Goal: Task Accomplishment & Management: Manage account settings

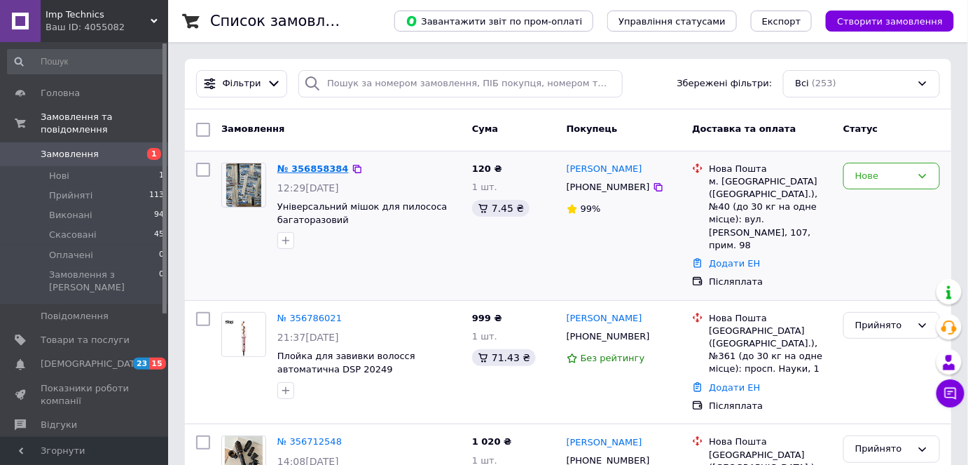
click at [320, 168] on link "№ 356858384" at bounding box center [313, 168] width 71 height 11
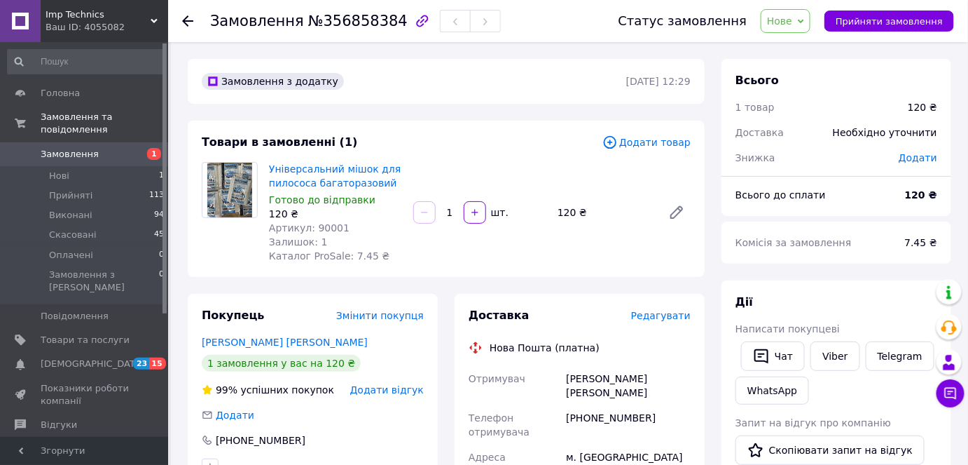
click at [74, 148] on span "Замовлення" at bounding box center [70, 154] width 58 height 13
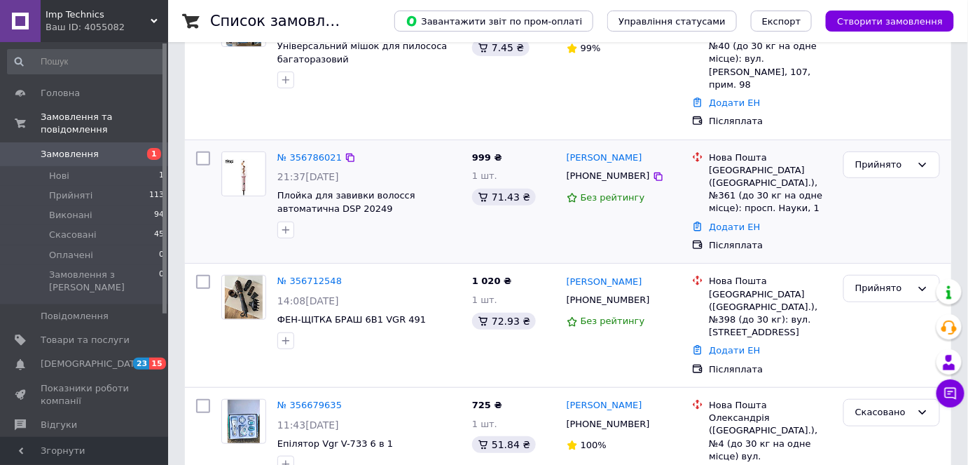
scroll to position [191, 0]
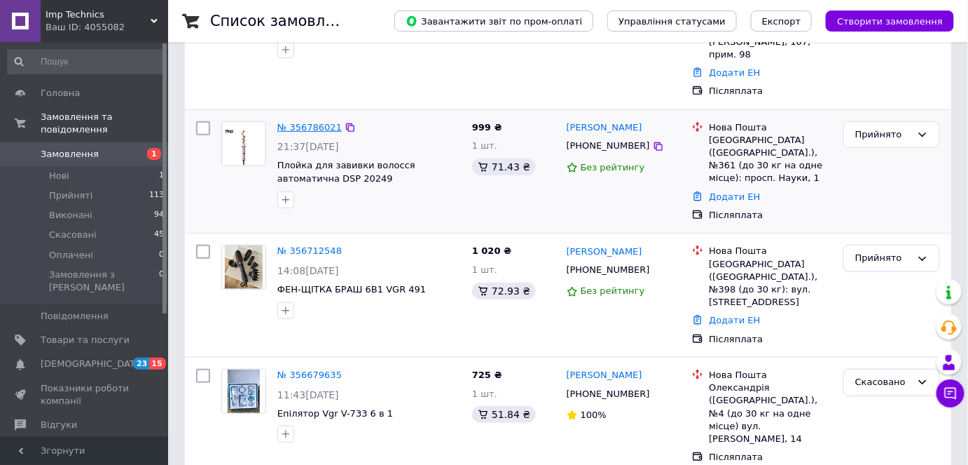
click at [317, 122] on link "№ 356786021" at bounding box center [310, 127] width 64 height 11
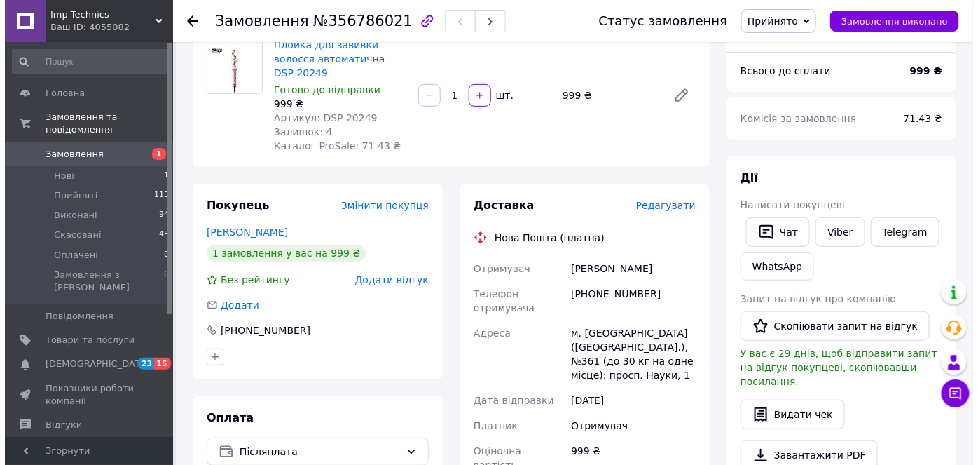
scroll to position [63, 0]
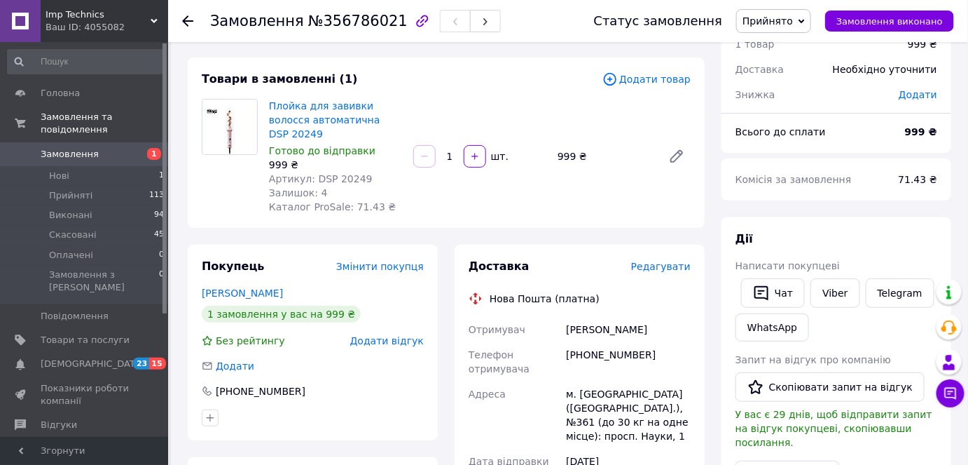
click at [676, 261] on span "Редагувати" at bounding box center [661, 266] width 60 height 11
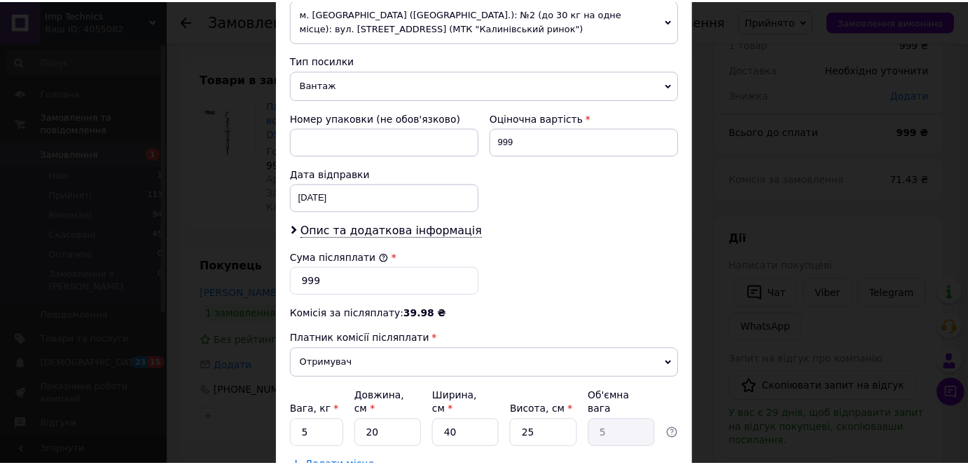
scroll to position [573, 0]
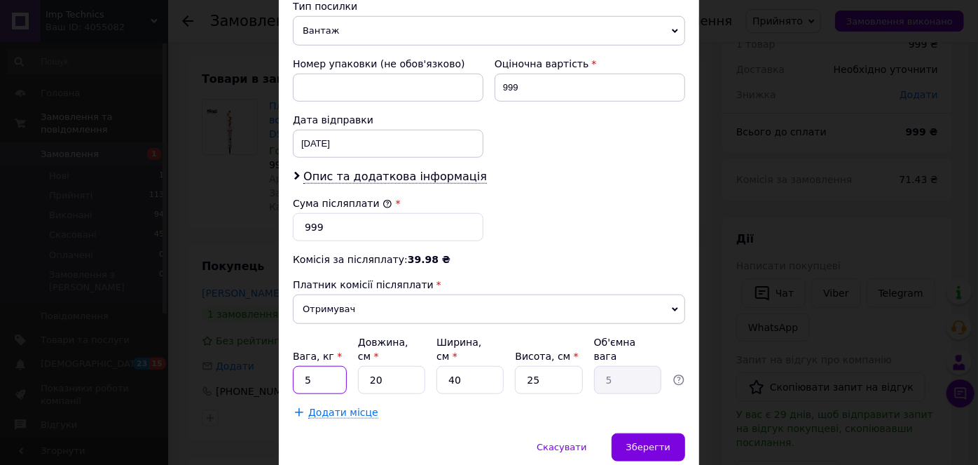
click at [325, 366] on input "5" at bounding box center [320, 380] width 54 height 28
type input "1"
click at [491, 367] on input "40" at bounding box center [470, 380] width 67 height 28
type input "4"
type input "0.5"
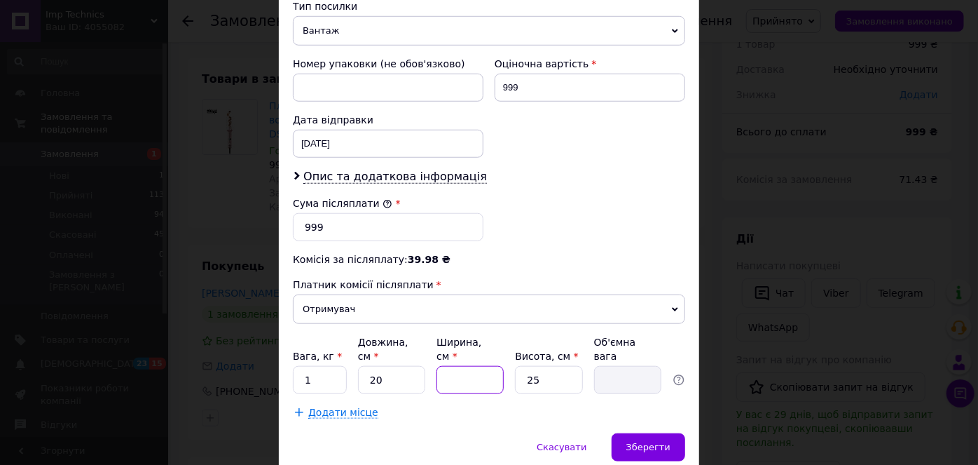
type input "1"
type input "0.13"
type input "10"
type input "1.25"
type input "10"
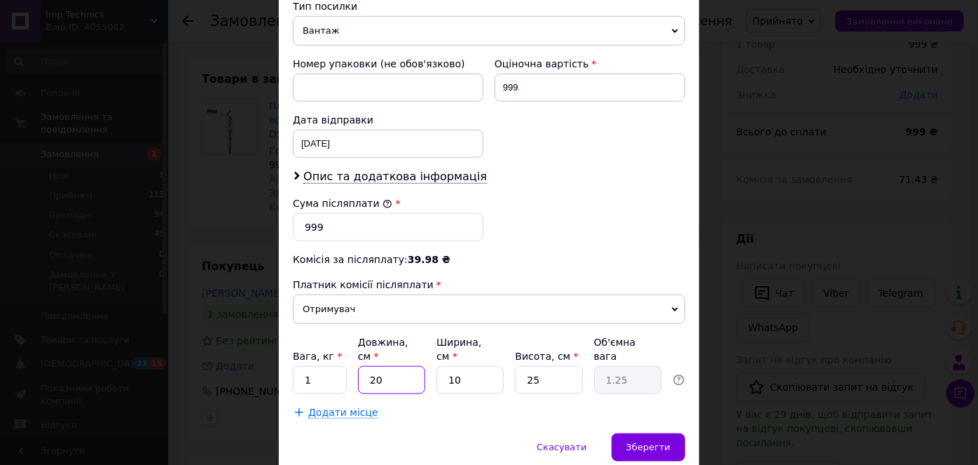
click at [421, 366] on input "20" at bounding box center [391, 380] width 67 height 28
type input "2"
type input "0.13"
type input "1"
type input "0.1"
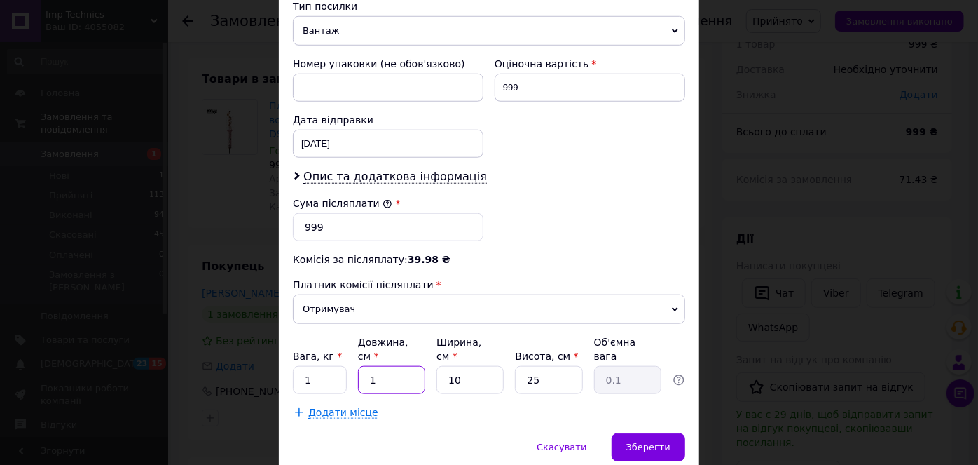
type input "10"
type input "0.63"
type input "10"
click at [643, 441] on span "Зберегти" at bounding box center [648, 446] width 44 height 11
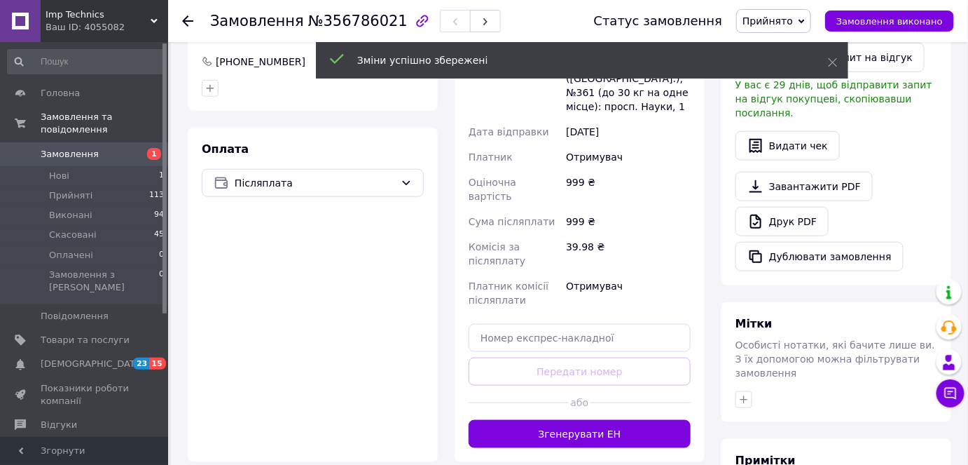
scroll to position [446, 0]
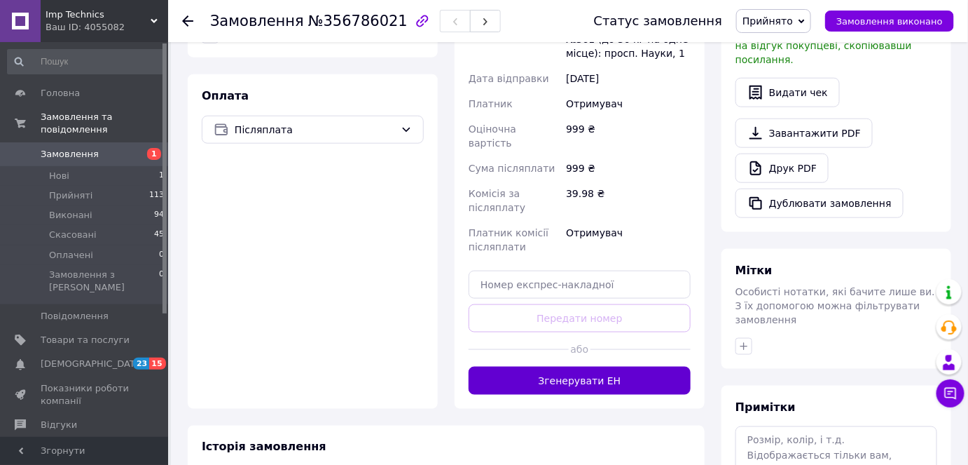
click at [609, 367] on button "Згенерувати ЕН" at bounding box center [580, 381] width 222 height 28
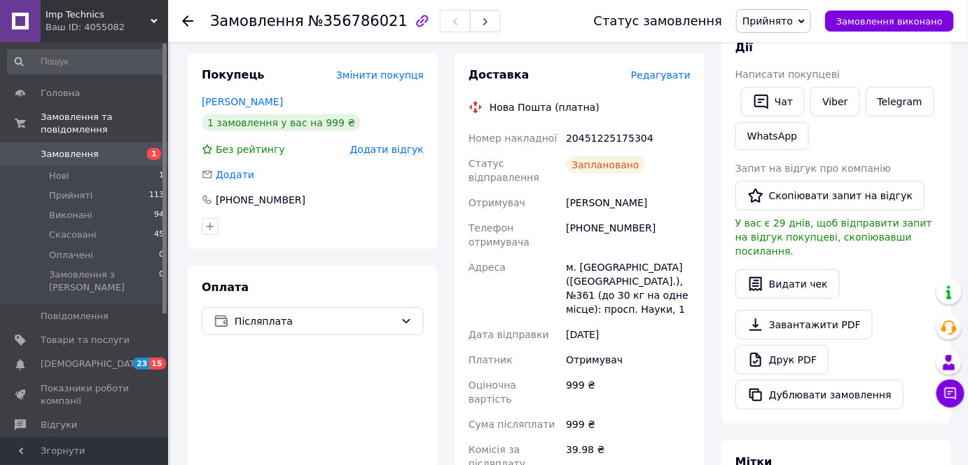
scroll to position [63, 0]
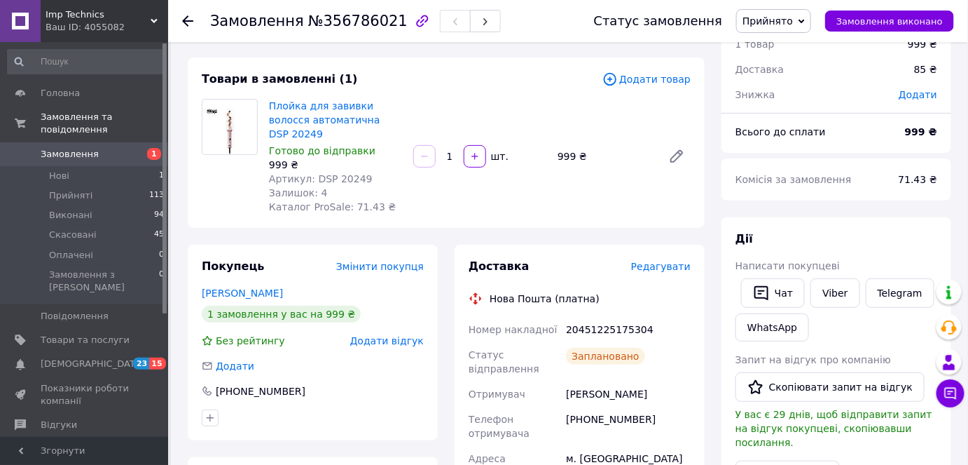
click at [94, 148] on span "Замовлення" at bounding box center [85, 154] width 89 height 13
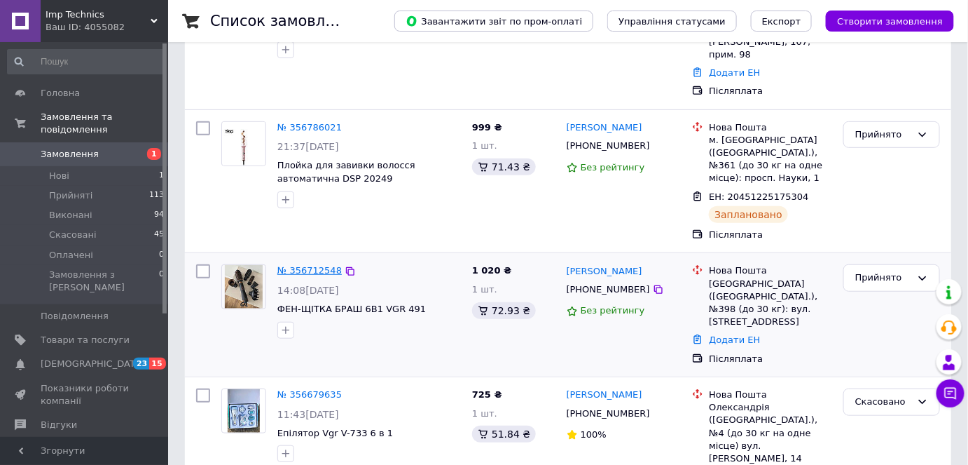
click at [322, 265] on link "№ 356712548" at bounding box center [310, 270] width 64 height 11
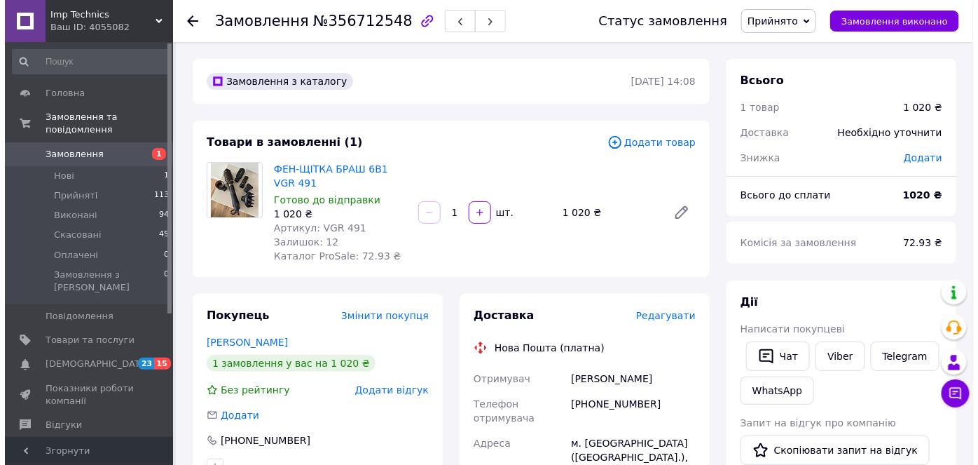
scroll to position [191, 0]
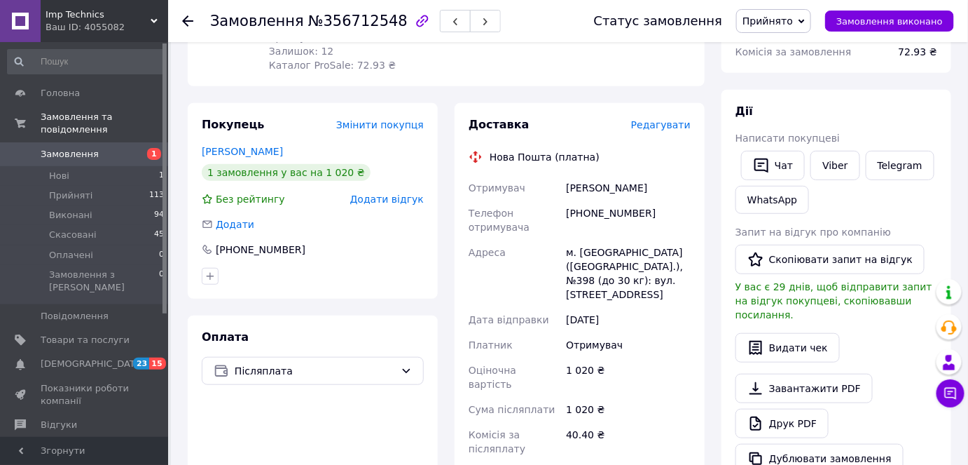
click at [658, 120] on span "Редагувати" at bounding box center [661, 124] width 60 height 11
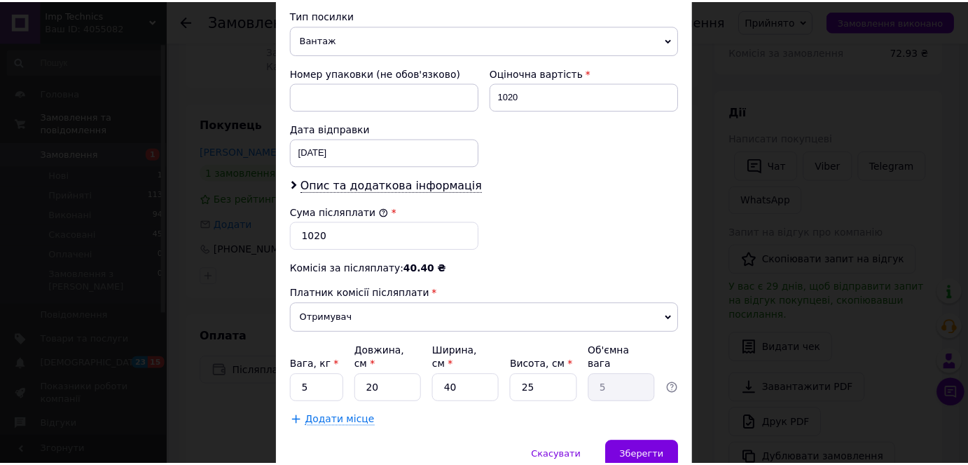
scroll to position [612, 0]
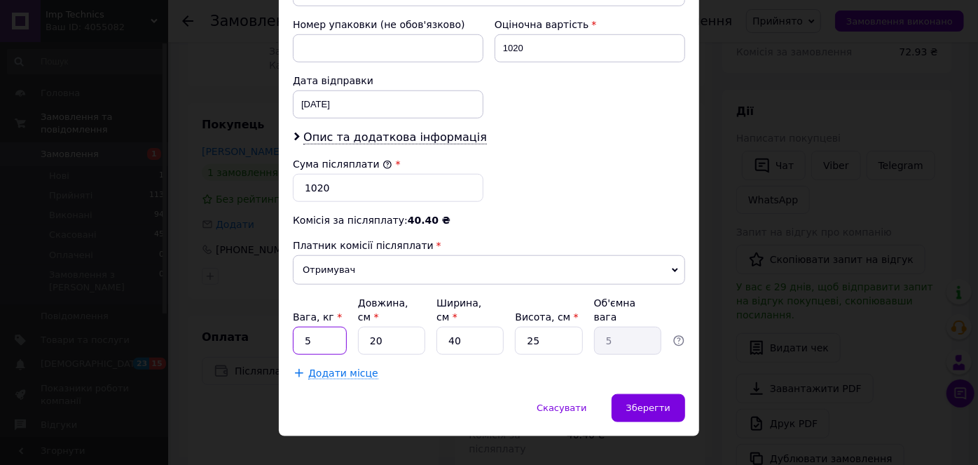
click at [326, 327] on input "5" at bounding box center [320, 341] width 54 height 28
type input "1"
click at [388, 327] on input "20" at bounding box center [391, 341] width 67 height 28
type input "2"
type input "0.5"
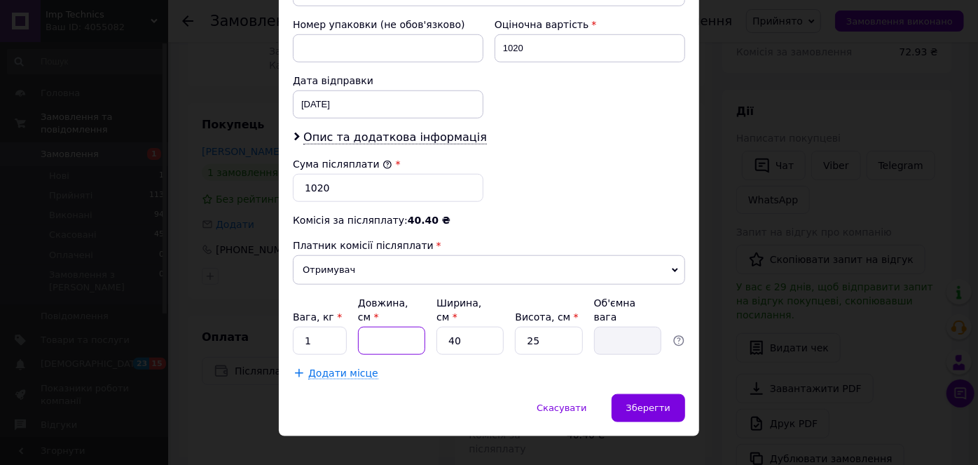
type input "1"
type input "0.25"
type input "10"
type input "2.5"
type input "10"
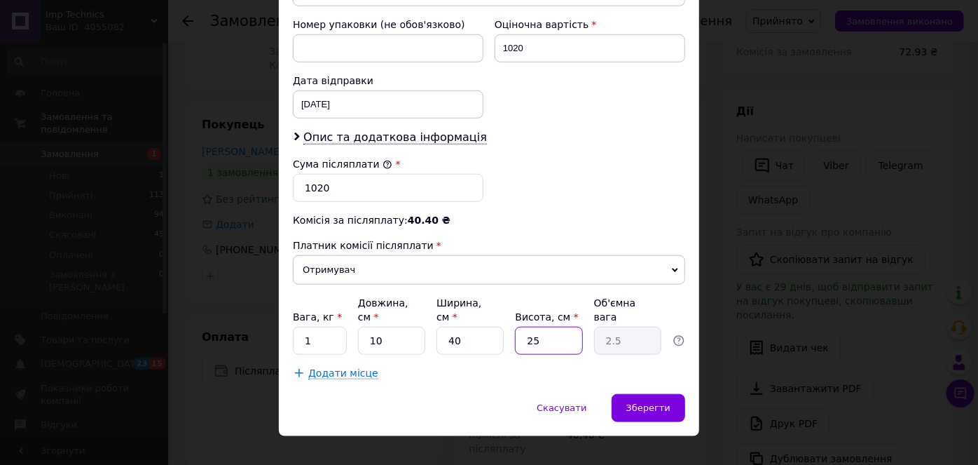
click at [546, 327] on input "25" at bounding box center [548, 341] width 67 height 28
type input "2"
type input "0.2"
type input "1"
type input "0.1"
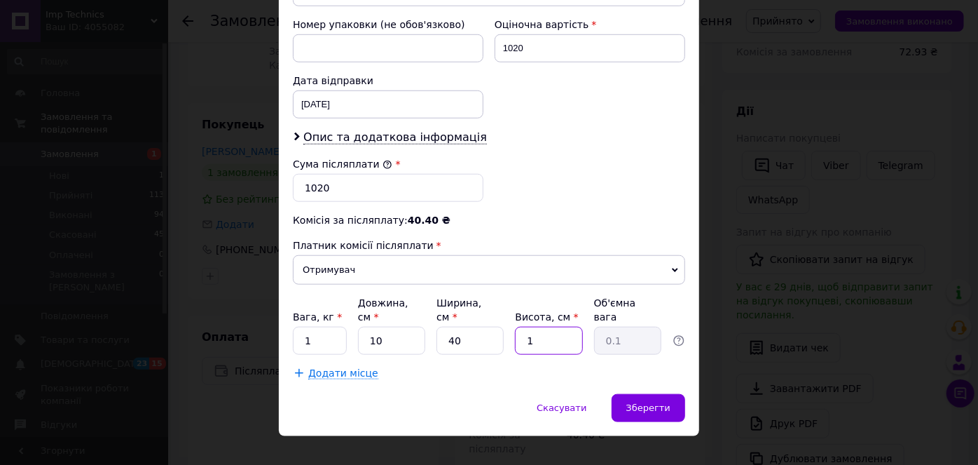
type input "10"
type input "1"
type input "10"
click at [471, 327] on input "40" at bounding box center [470, 341] width 67 height 28
type input "4"
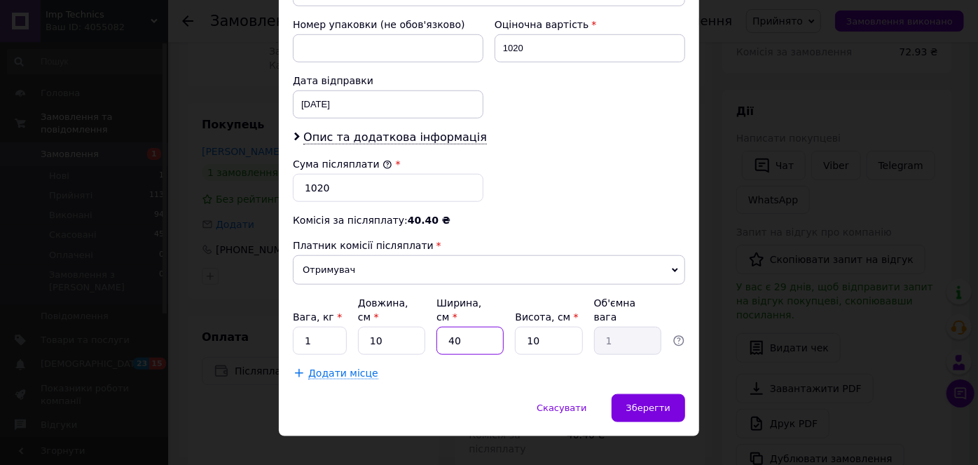
type input "0.1"
type input "3"
type input "0.1"
type input "30"
type input "0.75"
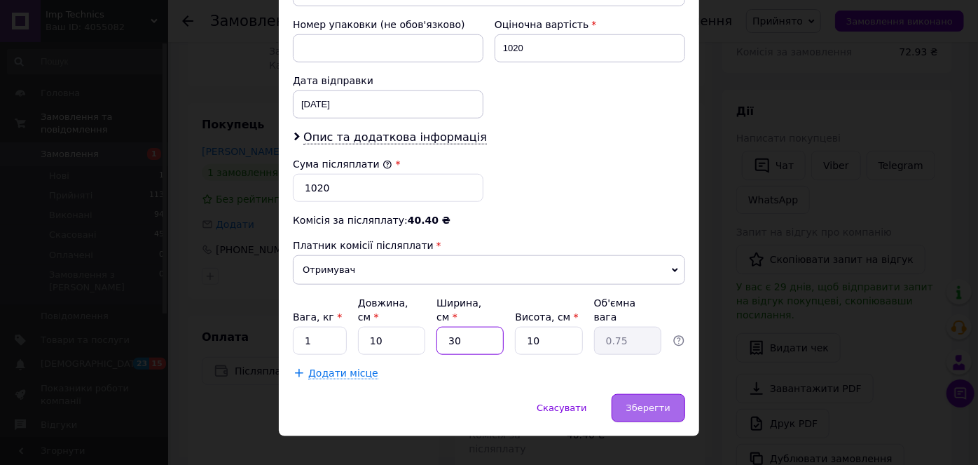
type input "30"
click at [655, 402] on span "Зберегти" at bounding box center [648, 407] width 44 height 11
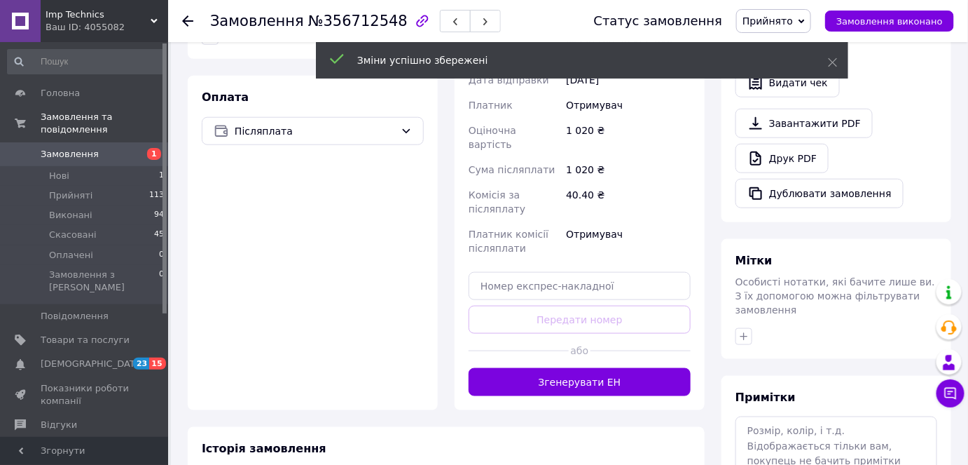
scroll to position [509, 0]
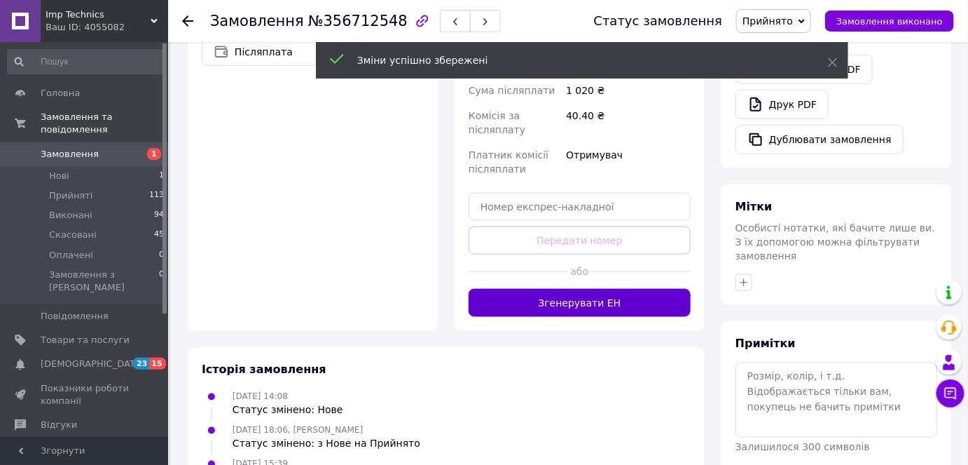
click at [574, 289] on button "Згенерувати ЕН" at bounding box center [580, 303] width 222 height 28
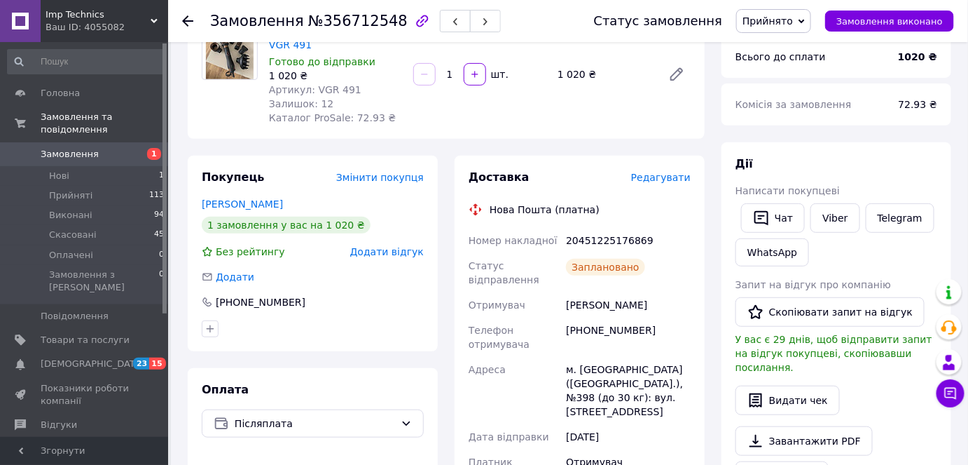
scroll to position [0, 0]
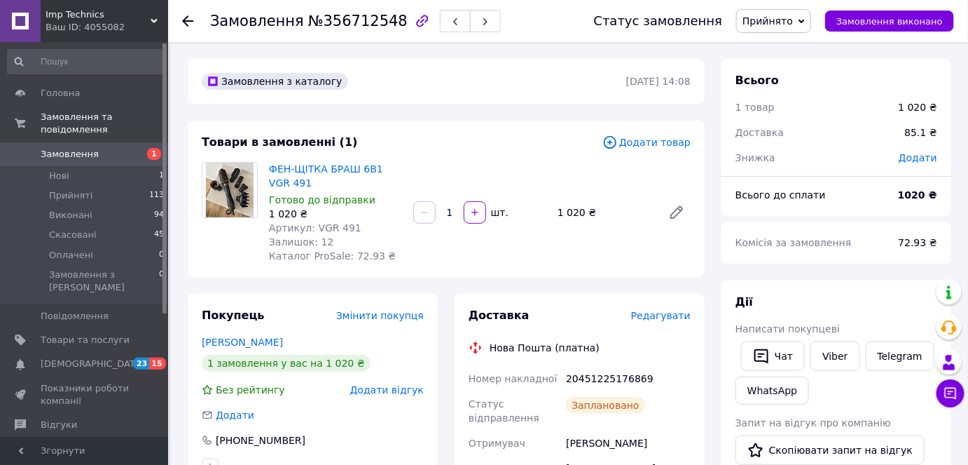
click at [91, 148] on span "Замовлення" at bounding box center [85, 154] width 89 height 13
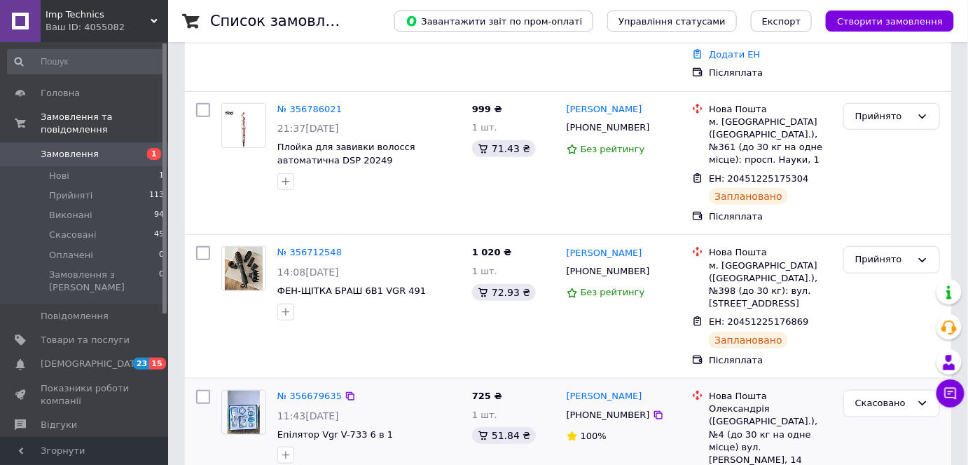
scroll to position [318, 0]
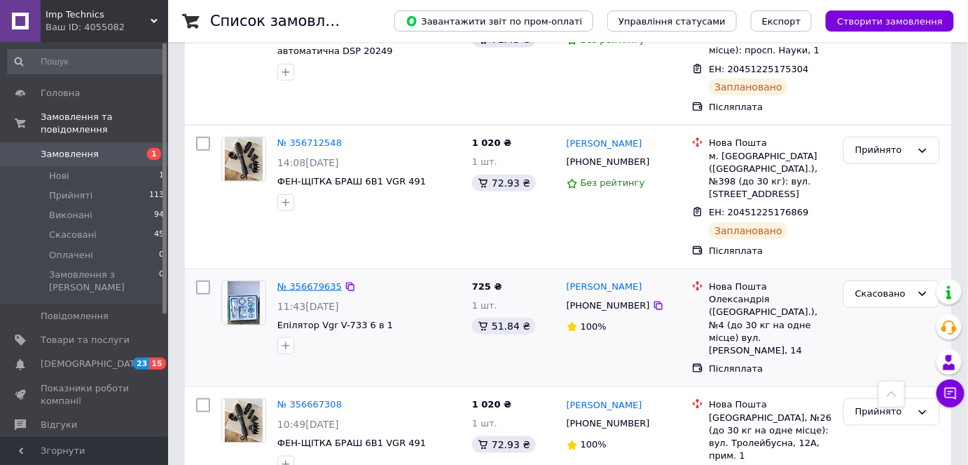
click at [304, 281] on link "№ 356679635" at bounding box center [310, 286] width 64 height 11
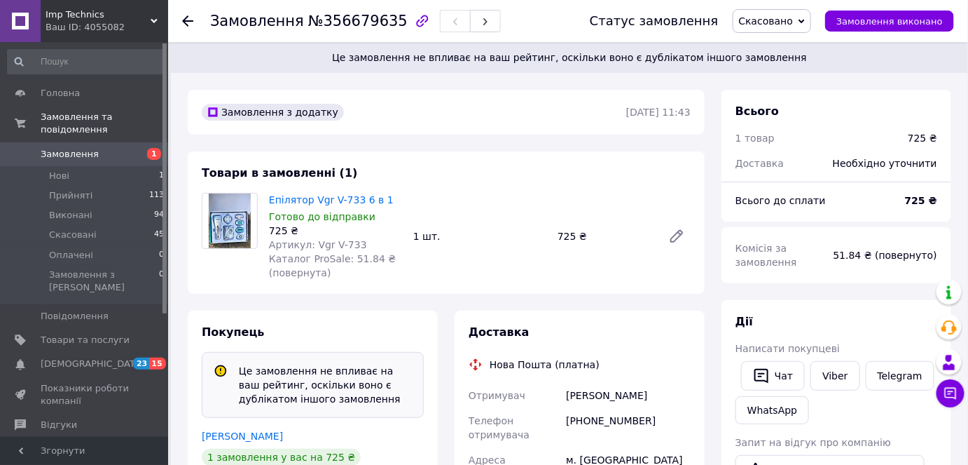
click at [807, 15] on span "Скасовано" at bounding box center [772, 21] width 79 height 24
drag, startPoint x: 519, startPoint y: 107, endPoint x: 293, endPoint y: 112, distance: 226.4
click at [518, 108] on div "Замовлення з додатку" at bounding box center [412, 112] width 427 height 22
click at [92, 148] on span "Замовлення" at bounding box center [85, 154] width 89 height 13
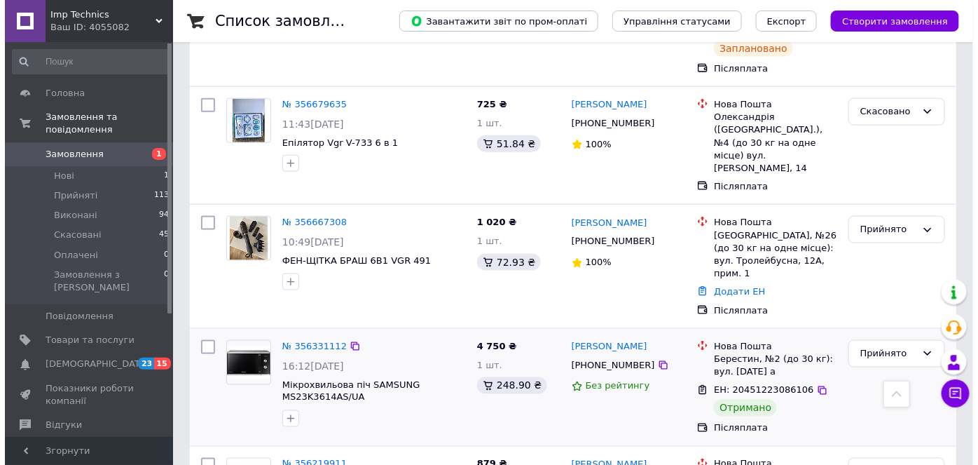
scroll to position [382, 0]
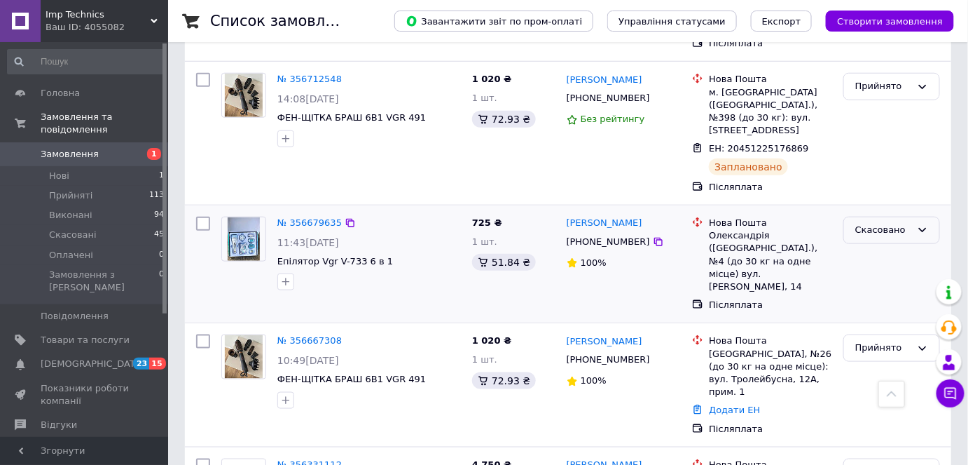
click at [893, 223] on div "Скасовано" at bounding box center [884, 230] width 56 height 15
click at [889, 247] on li "Прийнято" at bounding box center [891, 260] width 95 height 26
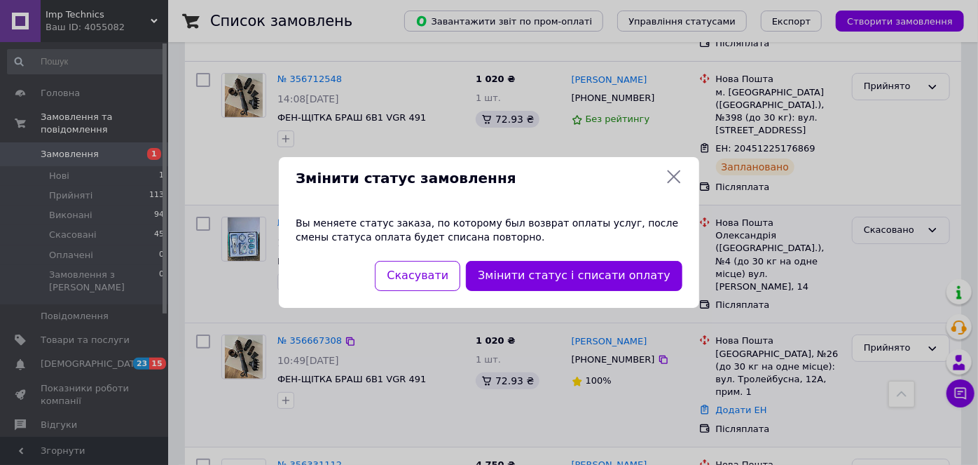
click at [460, 282] on button "Скасувати" at bounding box center [417, 276] width 85 height 30
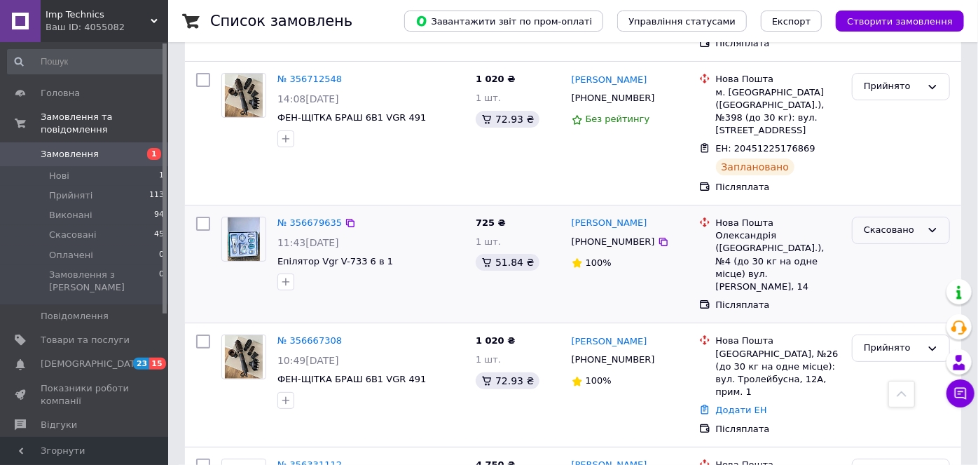
click at [865, 223] on div "Скасовано" at bounding box center [892, 230] width 57 height 15
click at [317, 217] on link "№ 356679635" at bounding box center [310, 222] width 64 height 11
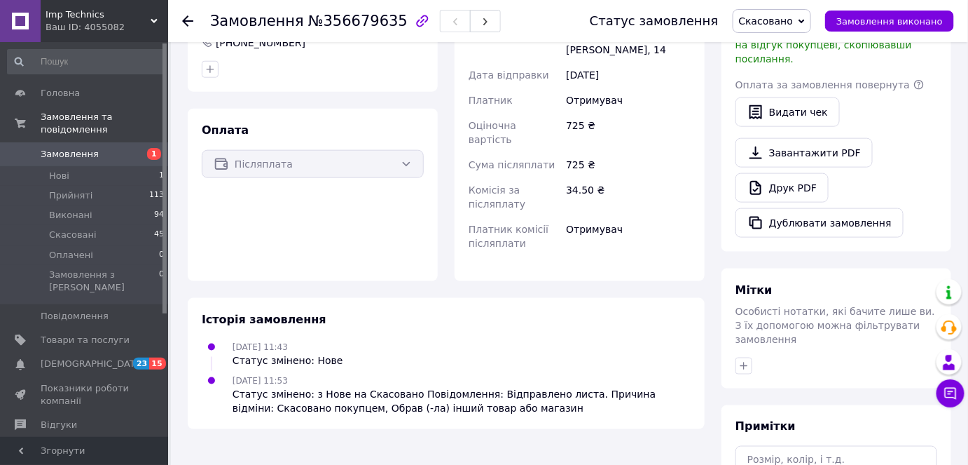
scroll to position [573, 0]
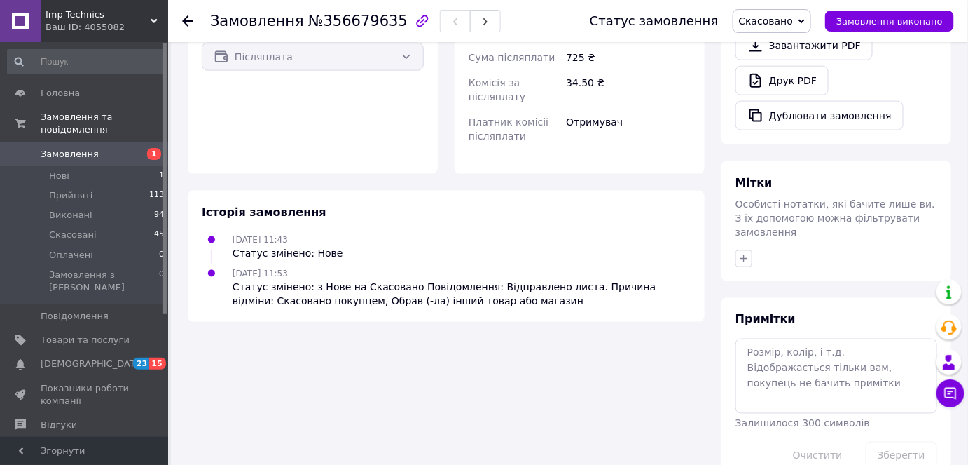
click at [82, 148] on span "Замовлення" at bounding box center [70, 154] width 58 height 13
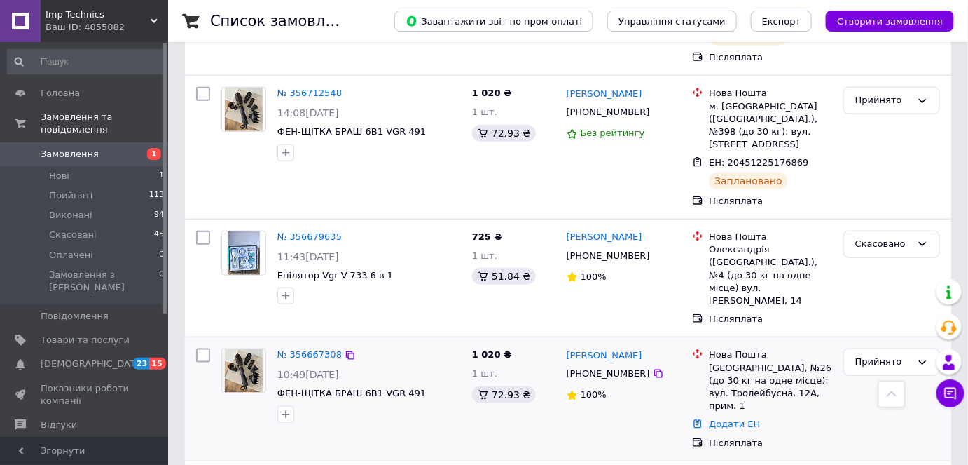
scroll to position [446, 0]
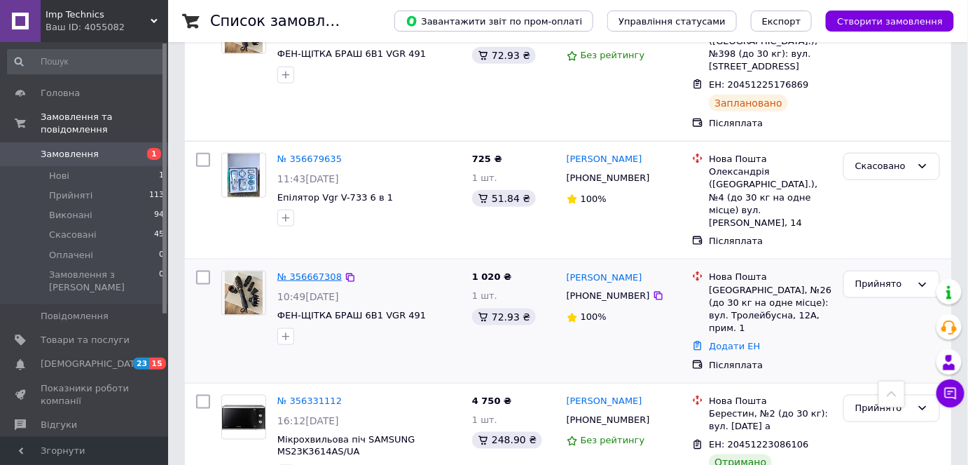
click at [304, 271] on link "№ 356667308" at bounding box center [310, 276] width 64 height 11
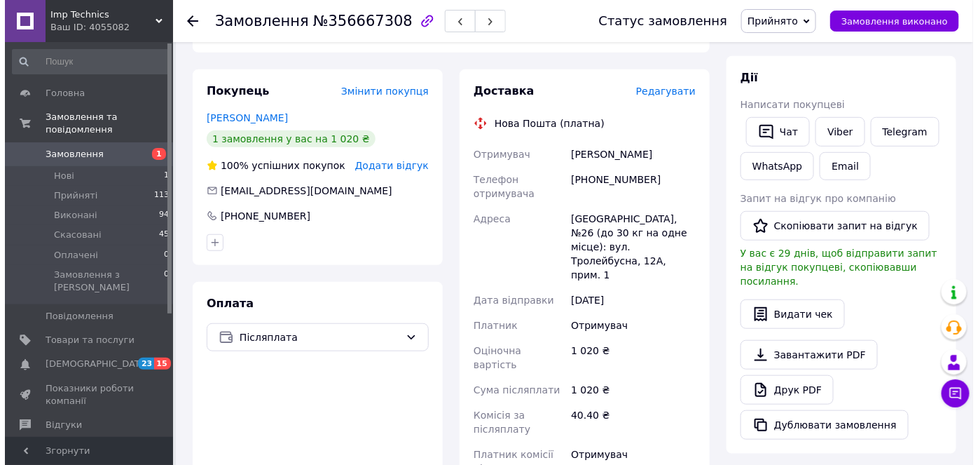
scroll to position [127, 0]
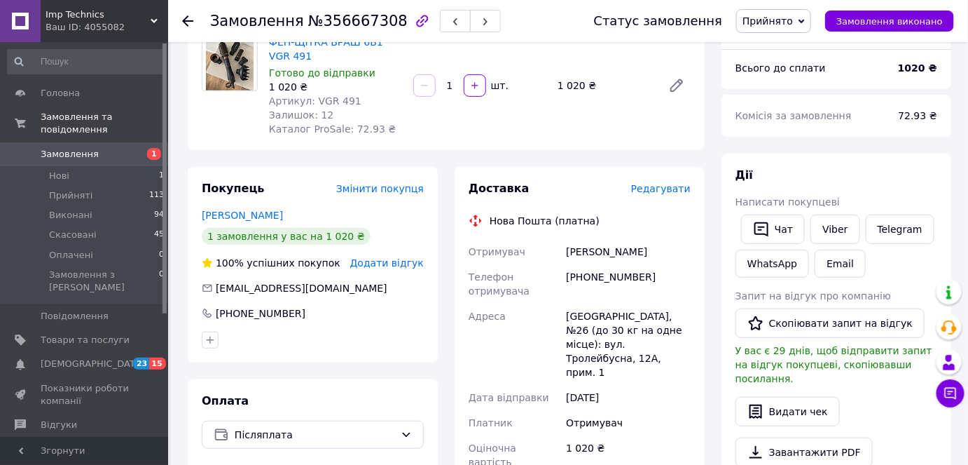
click at [669, 188] on span "Редагувати" at bounding box center [661, 188] width 60 height 11
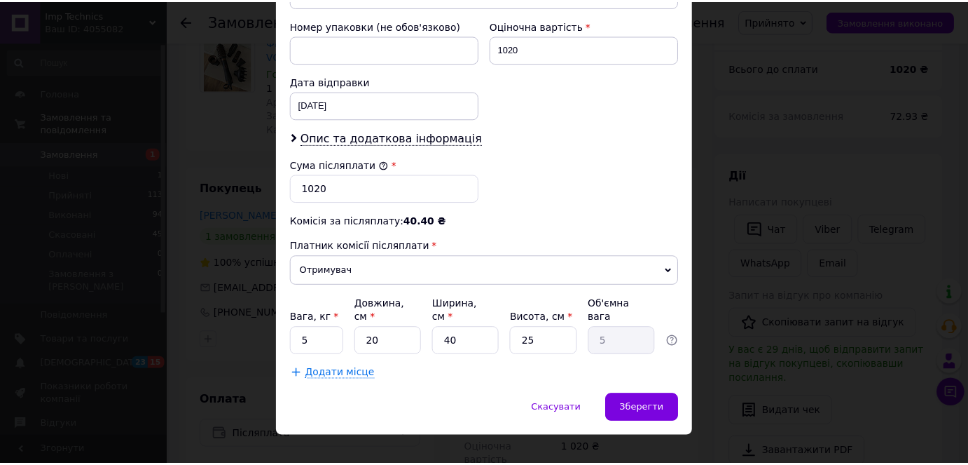
scroll to position [612, 0]
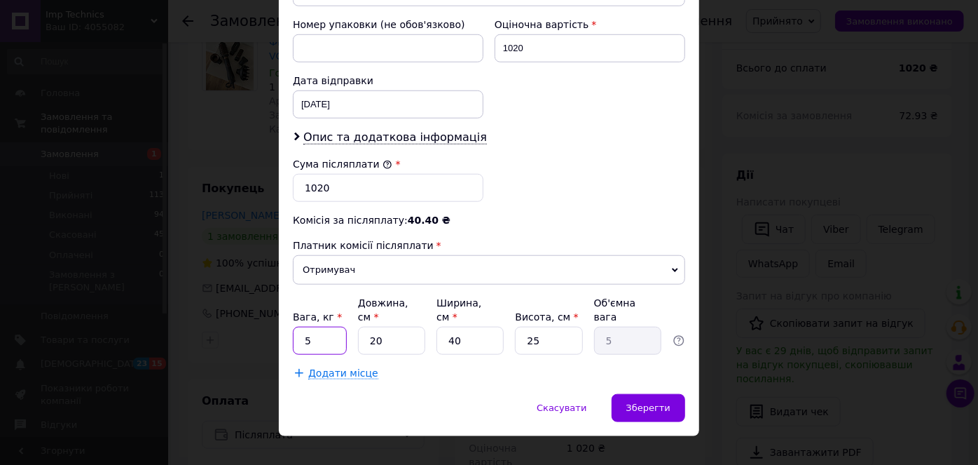
click at [316, 327] on input "5" at bounding box center [320, 341] width 54 height 28
type input "1"
click at [390, 327] on input "20" at bounding box center [391, 341] width 67 height 28
type input "2"
type input "0.5"
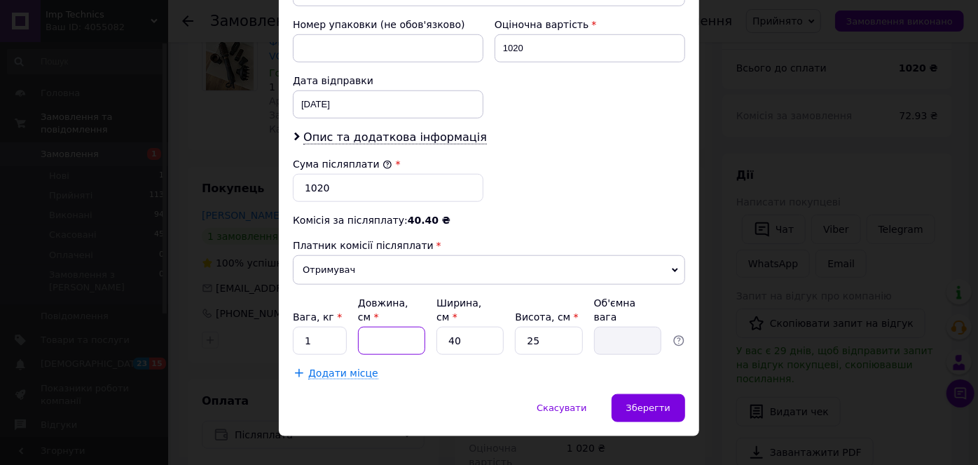
type input "1"
type input "0.25"
type input "10"
type input "2.5"
type input "10"
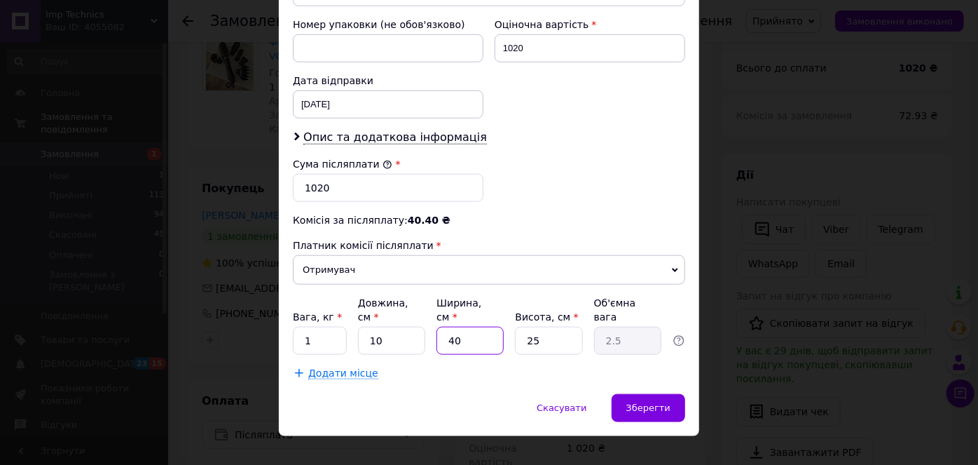
click at [459, 327] on input "40" at bounding box center [470, 341] width 67 height 28
type input "4"
type input "0.25"
type input "1"
type input "0.1"
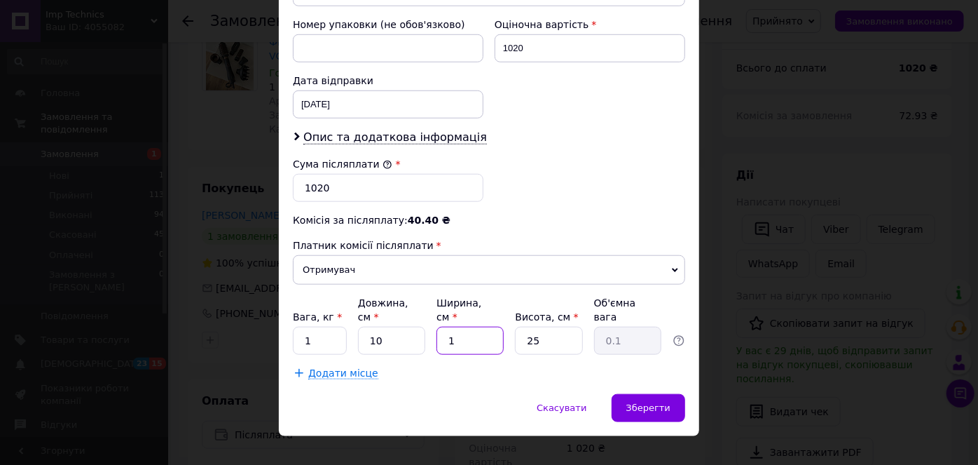
type input "10"
type input "0.63"
type input "1"
type input "0.1"
type input "15"
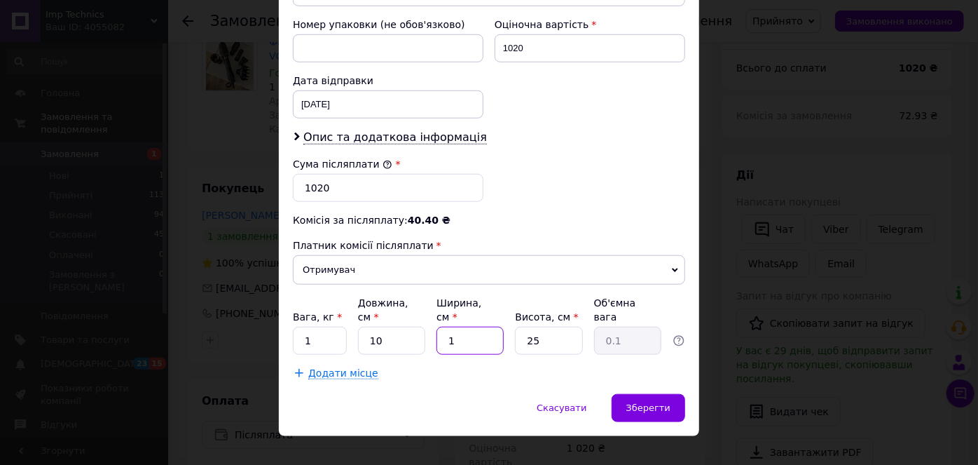
type input "0.94"
type input "15"
click at [547, 327] on input "25" at bounding box center [548, 341] width 67 height 28
type input "2"
type input "0.1"
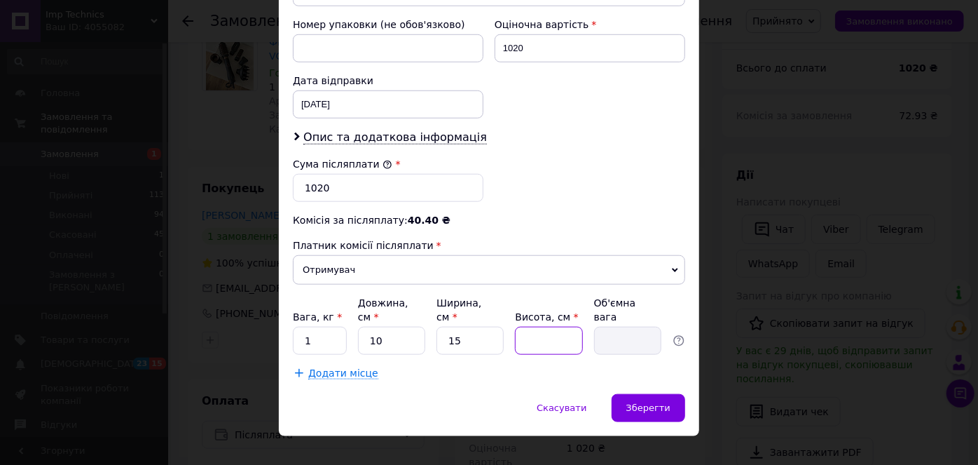
type input "3"
type input "0.11"
type input "30"
type input "1.13"
type input "30"
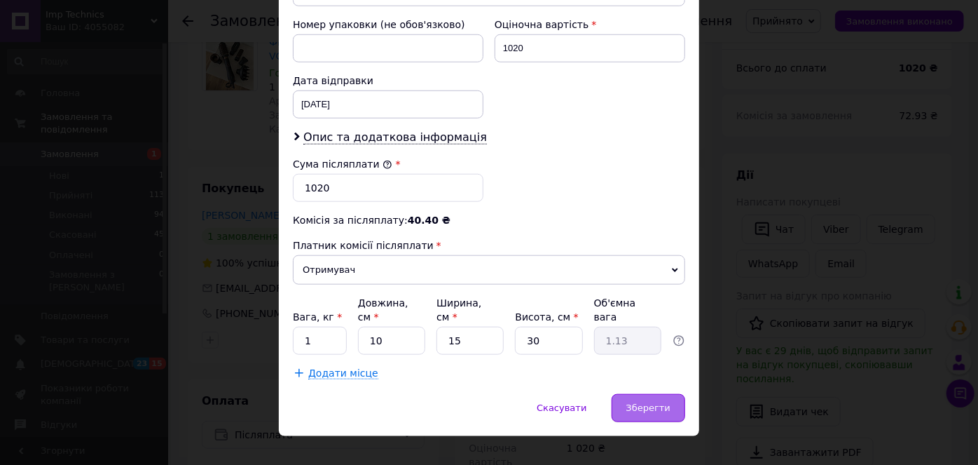
click at [656, 402] on span "Зберегти" at bounding box center [648, 407] width 44 height 11
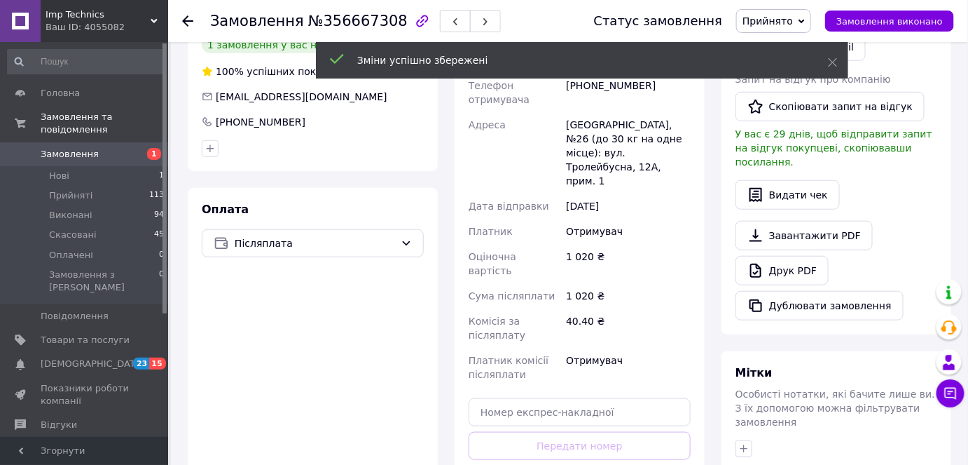
scroll to position [382, 0]
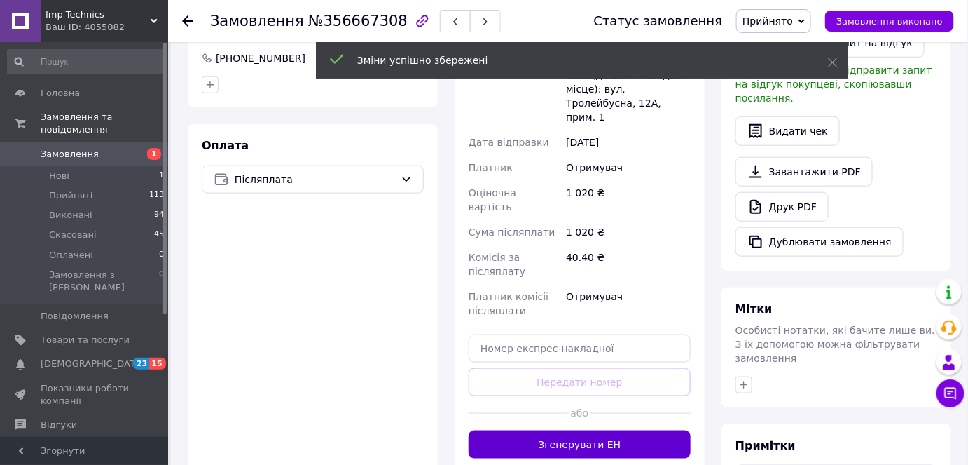
click at [613, 430] on button "Згенерувати ЕН" at bounding box center [580, 444] width 222 height 28
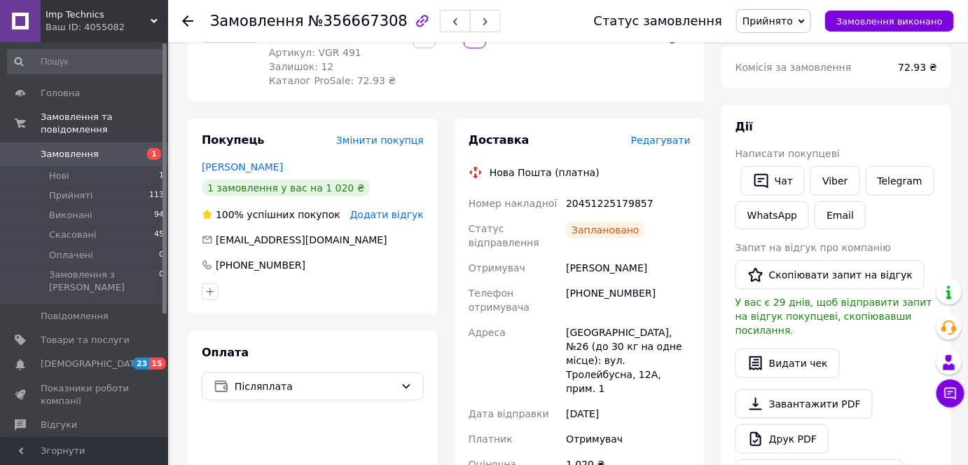
scroll to position [63, 0]
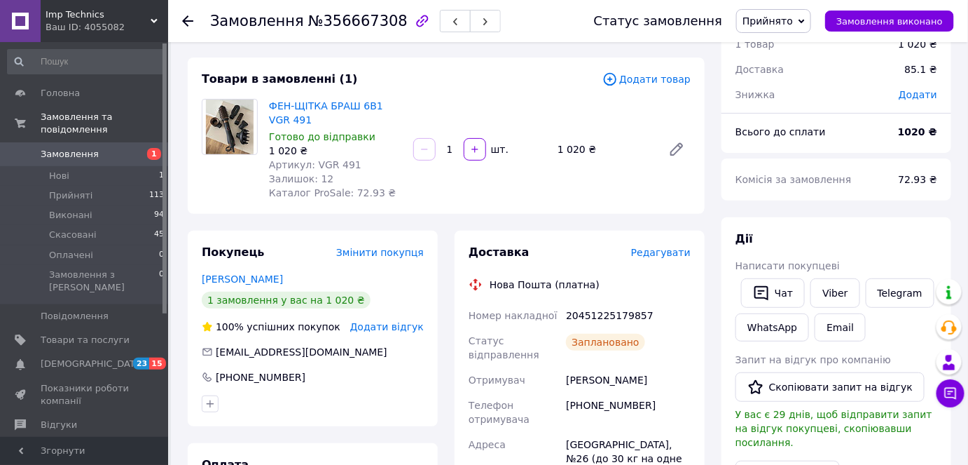
click at [67, 150] on link "Замовлення 1" at bounding box center [86, 154] width 172 height 24
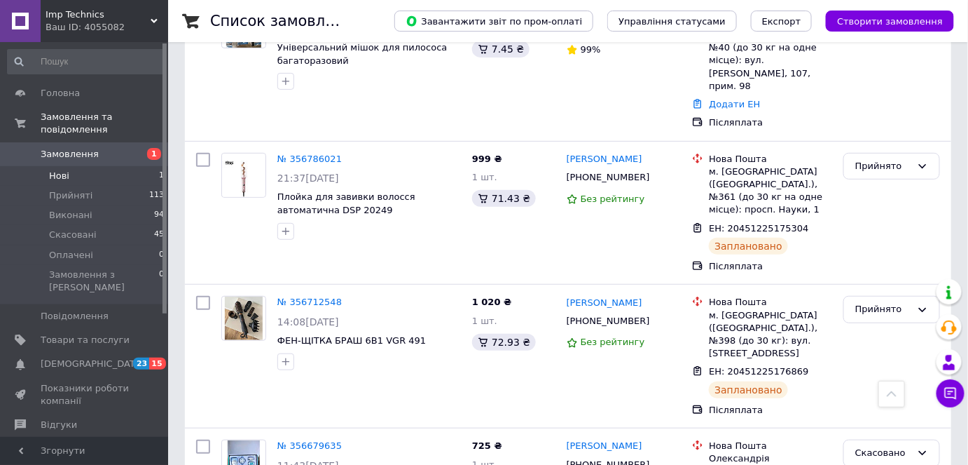
scroll to position [127, 0]
